Goal: Task Accomplishment & Management: Use online tool/utility

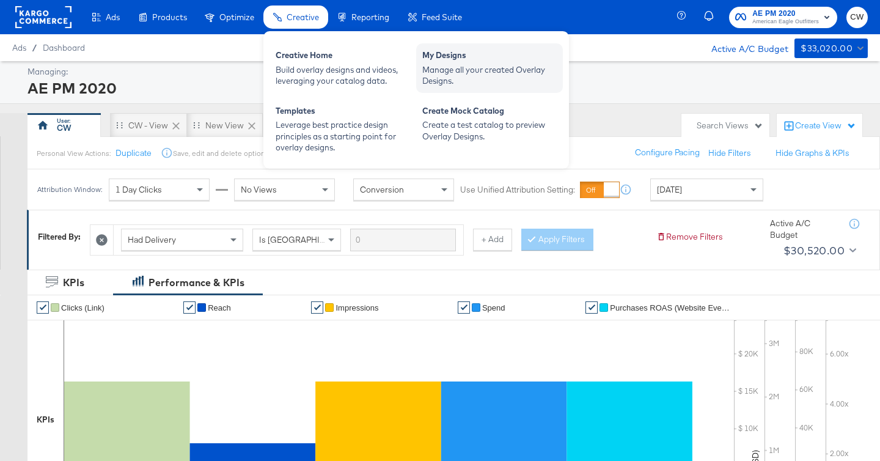
click at [436, 79] on div "Manage all your created Overlay Designs." at bounding box center [489, 75] width 134 height 23
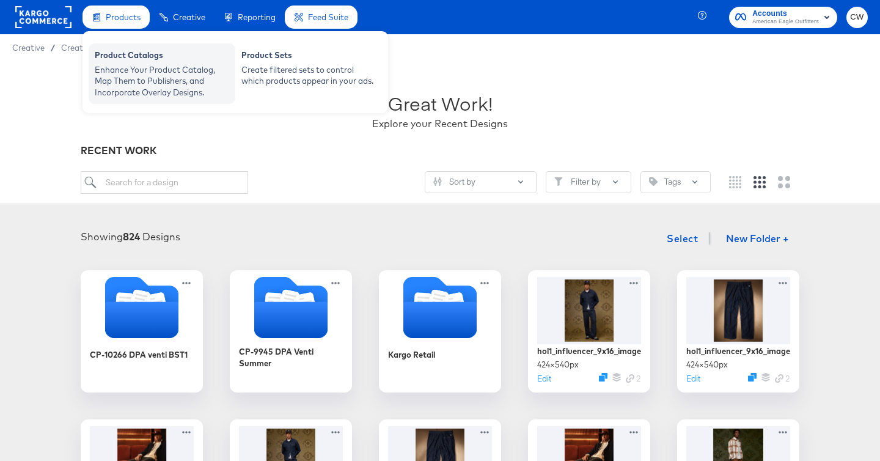
click at [126, 54] on div "Product Catalogs" at bounding box center [162, 56] width 134 height 15
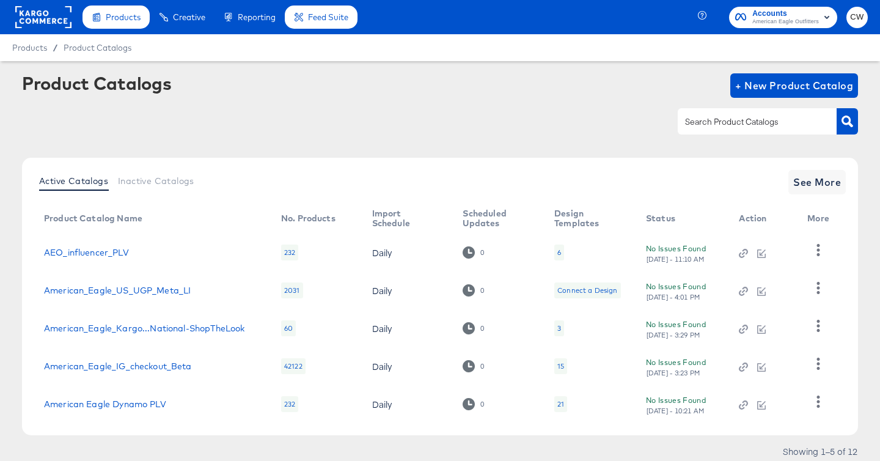
click at [557, 361] on div "15" at bounding box center [560, 366] width 7 height 10
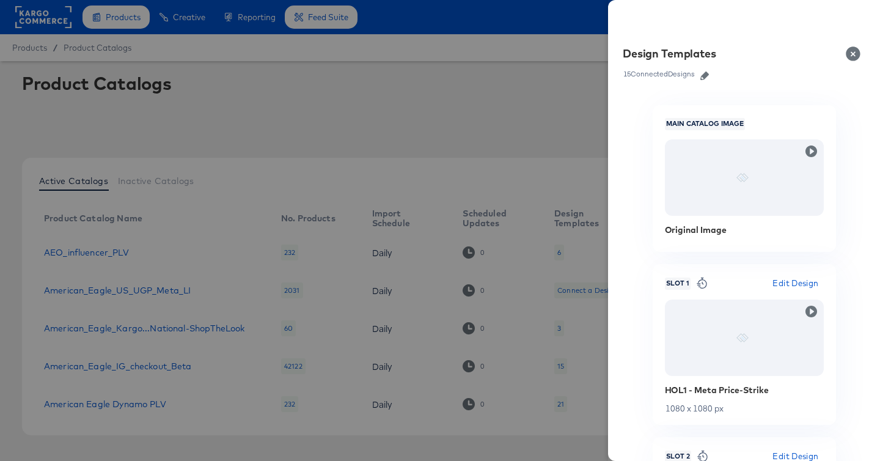
click at [852, 48] on button "Close" at bounding box center [855, 54] width 34 height 34
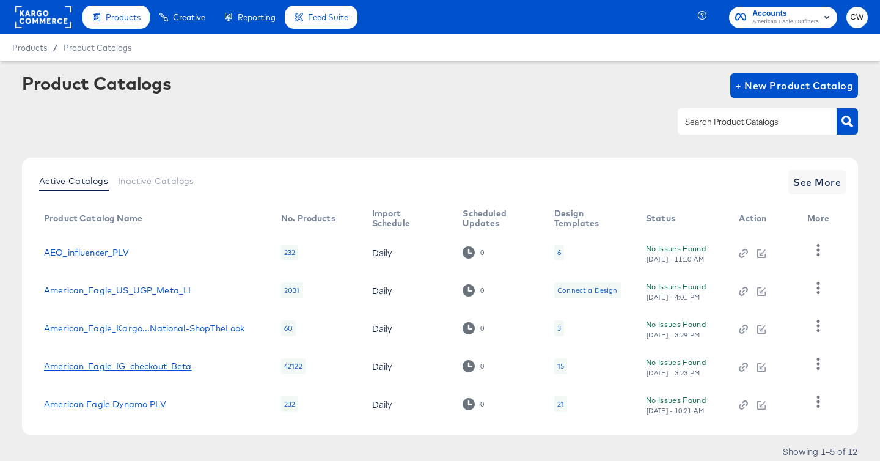
click at [182, 365] on link "American_Eagle_IG_checkout_Beta" at bounding box center [118, 366] width 148 height 10
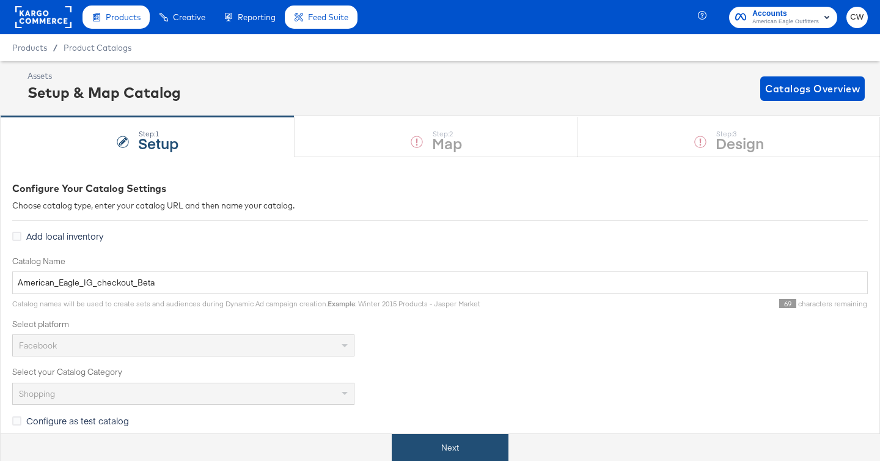
click at [479, 457] on button "Next" at bounding box center [450, 447] width 117 height 27
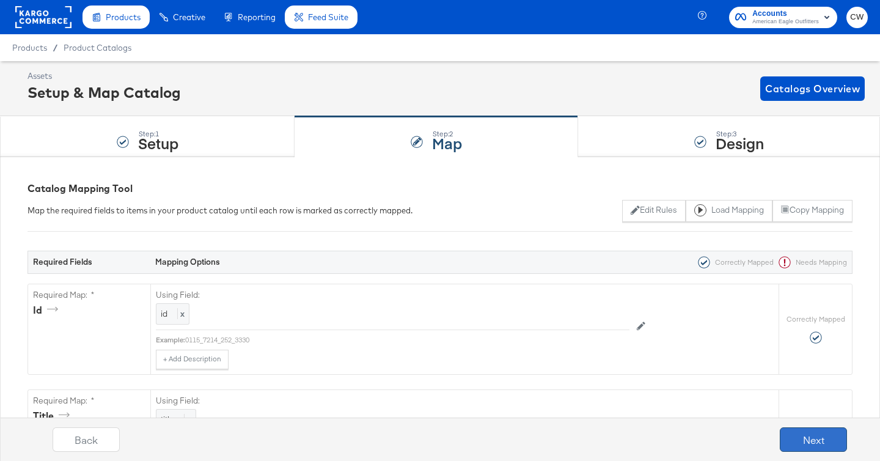
click at [798, 443] on button "Next" at bounding box center [813, 439] width 67 height 24
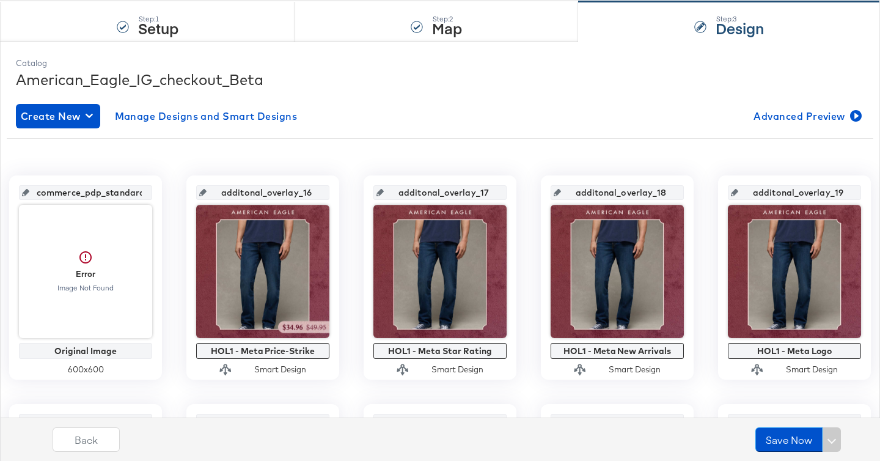
scroll to position [159, 0]
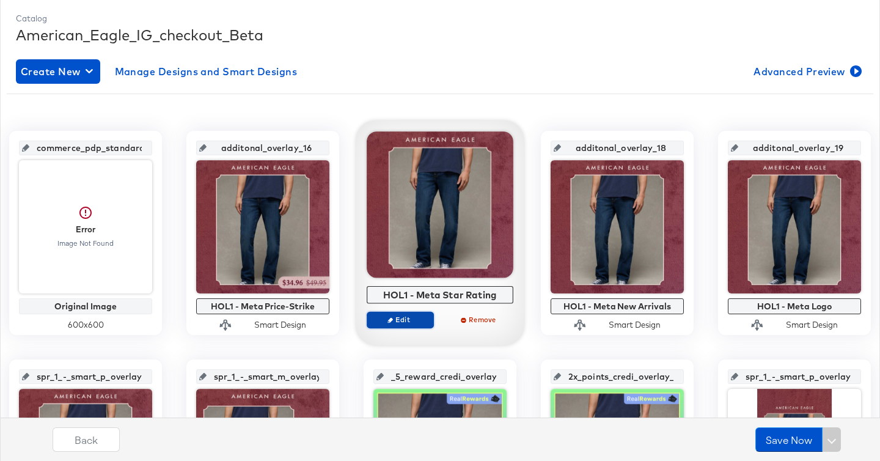
click at [400, 322] on span "Edit" at bounding box center [400, 319] width 56 height 9
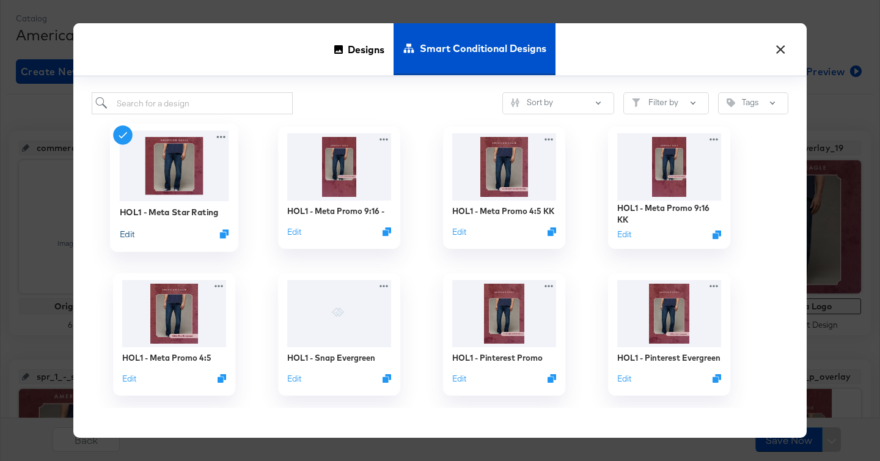
click at [131, 236] on button "Edit" at bounding box center [127, 234] width 15 height 12
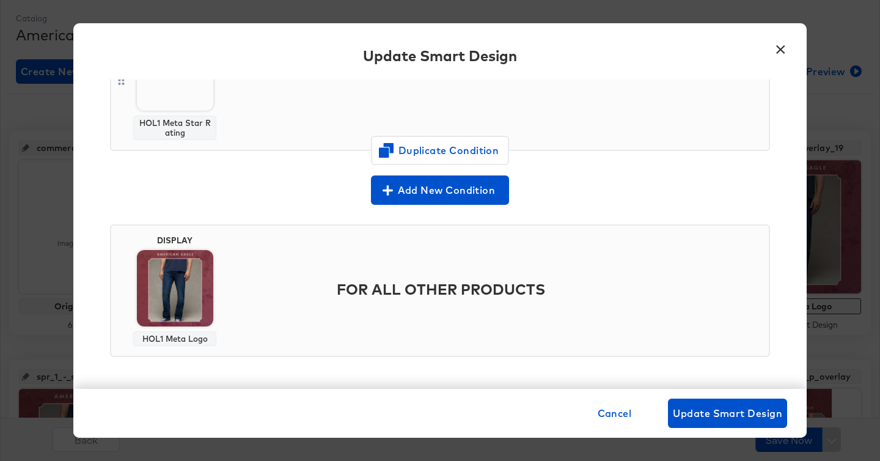
scroll to position [295, 0]
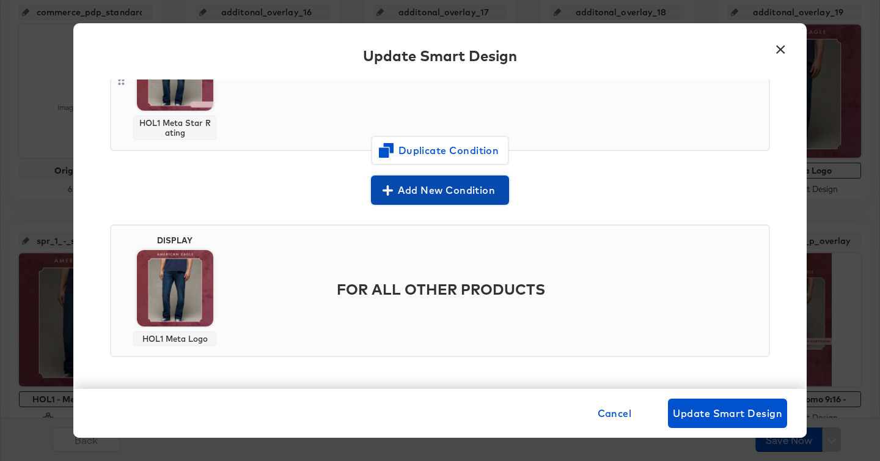
click at [440, 191] on span "Add New Condition" at bounding box center [440, 189] width 128 height 17
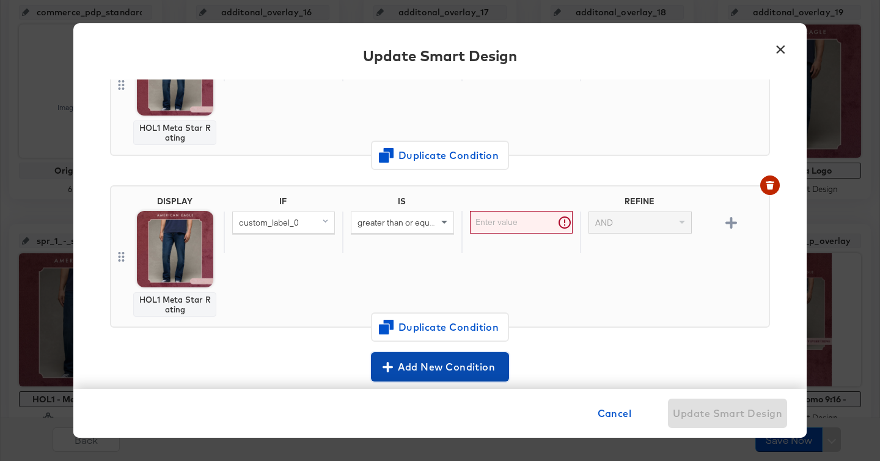
scroll to position [165, 0]
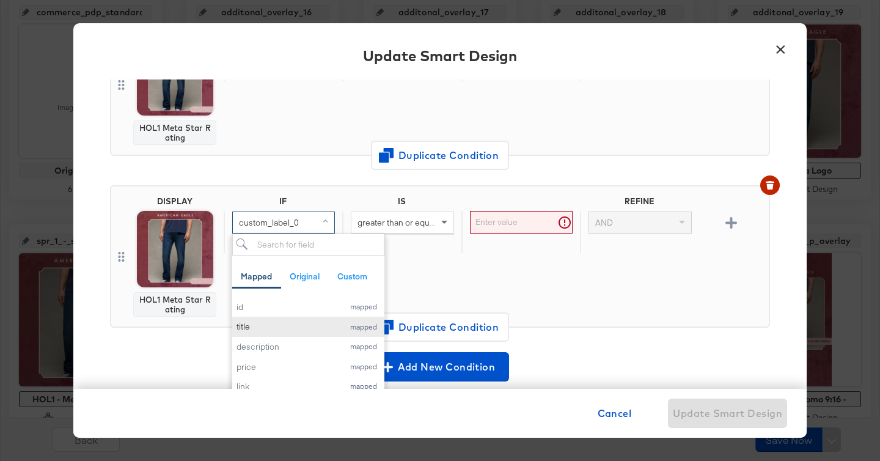
click at [309, 331] on div "title" at bounding box center [286, 327] width 101 height 12
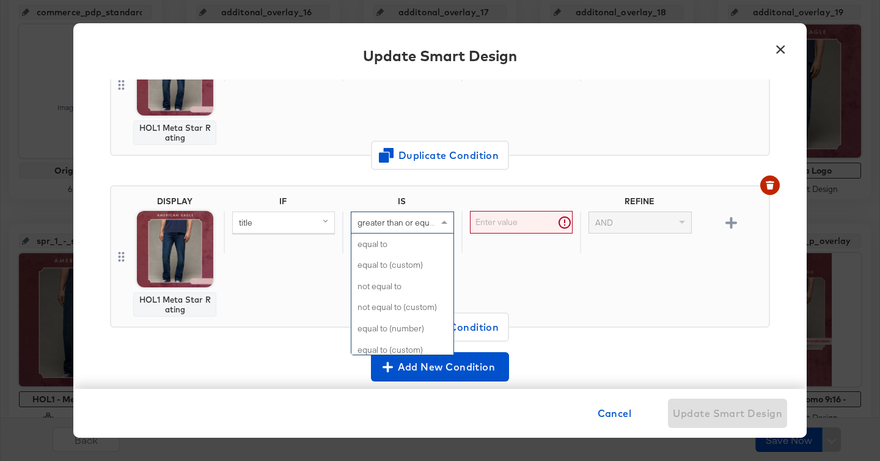
click at [431, 219] on span "greater than or equal to (custom) (number)" at bounding box center [436, 222] width 159 height 11
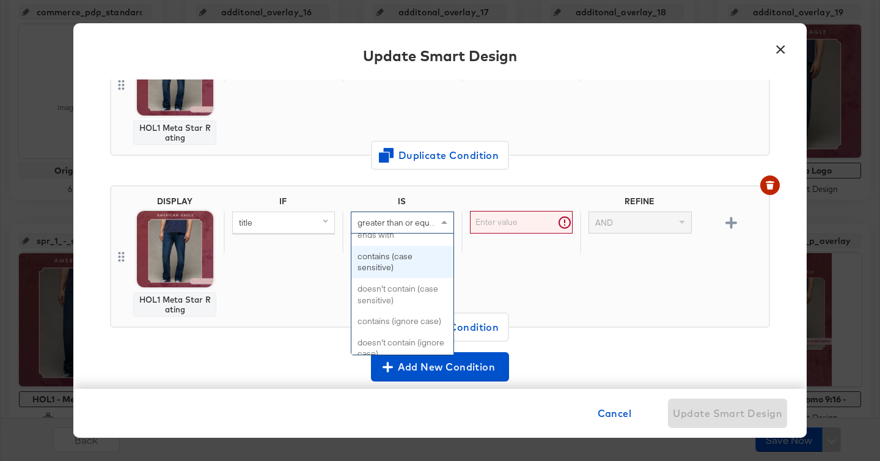
scroll to position [452, 0]
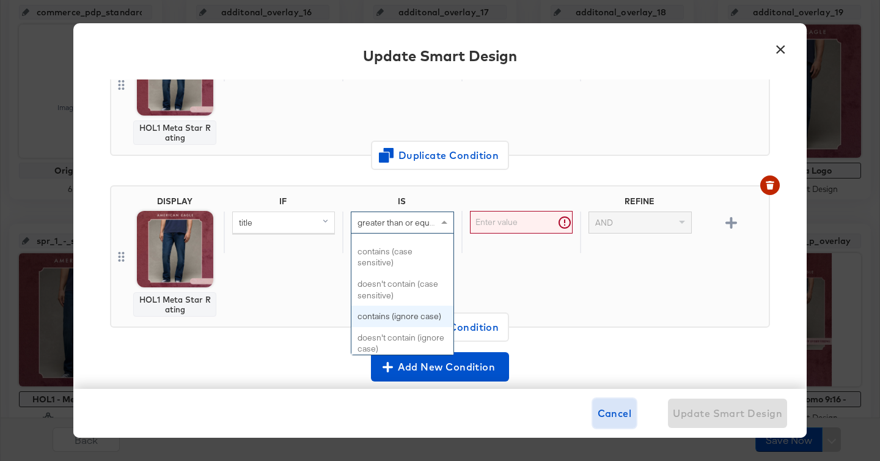
click at [601, 412] on span "Cancel" at bounding box center [614, 412] width 34 height 17
